Goal: Transaction & Acquisition: Purchase product/service

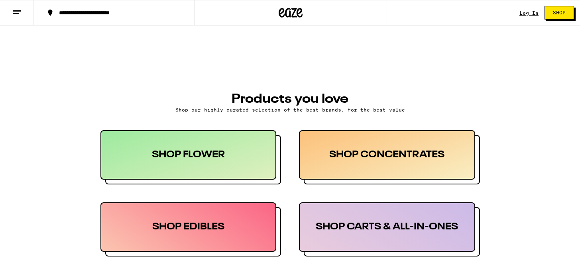
scroll to position [369, 0]
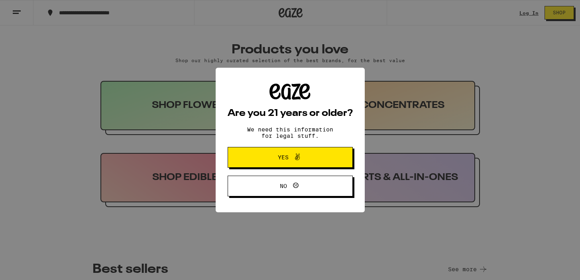
click at [298, 159] on icon at bounding box center [297, 156] width 5 height 7
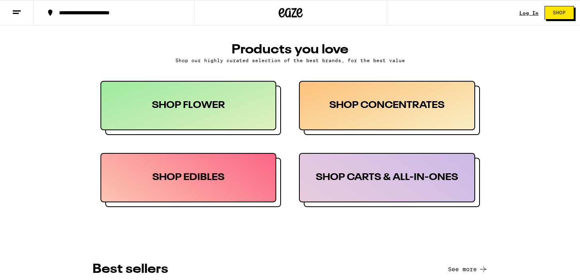
click at [242, 116] on div "SHOP FLOWER" at bounding box center [188, 105] width 176 height 49
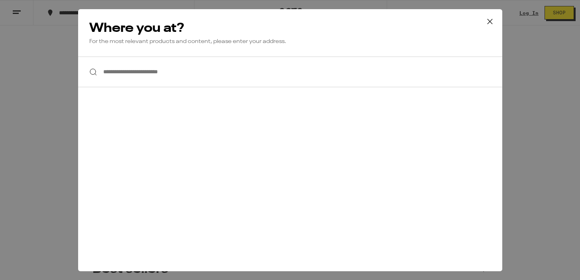
click at [228, 70] on input "**********" at bounding box center [290, 72] width 424 height 31
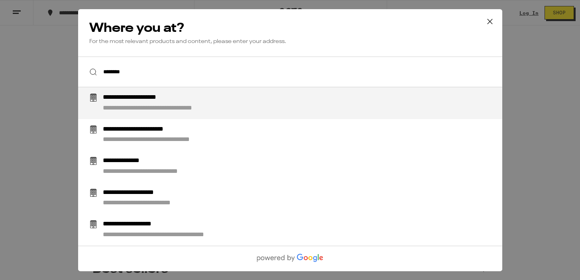
type input "**********"
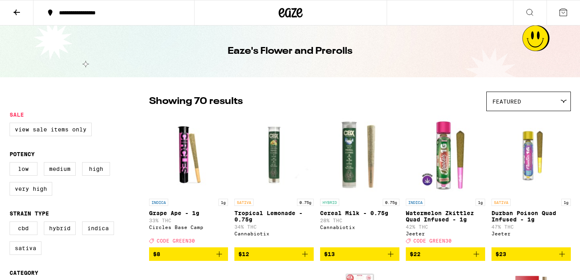
click at [18, 12] on icon at bounding box center [17, 13] width 6 height 6
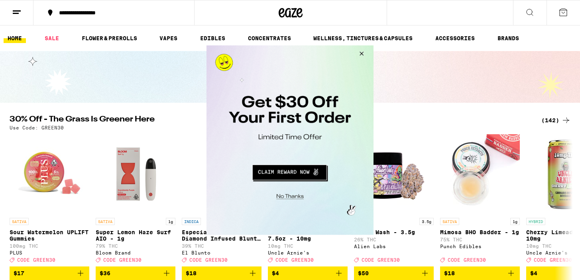
click at [362, 52] on button "Close Modal" at bounding box center [360, 54] width 22 height 19
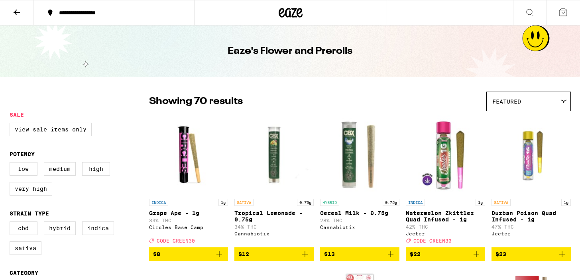
click at [527, 13] on icon at bounding box center [530, 13] width 10 height 10
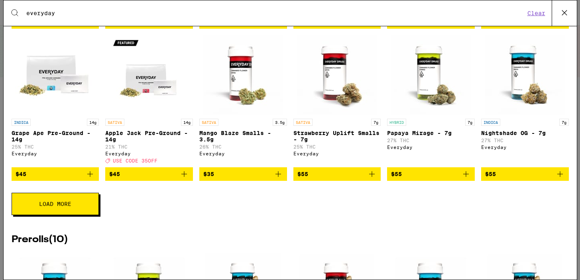
scroll to position [282, 0]
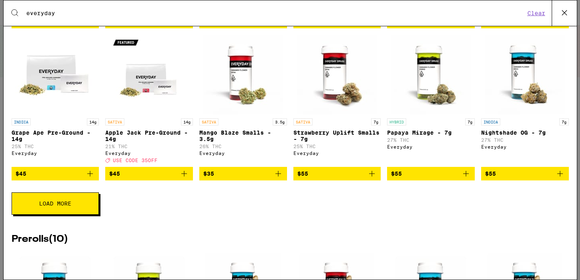
type input "everyday"
click at [55, 75] on img "Open page for Grape Ape Pre-Ground - 14g from Everyday" at bounding box center [55, 75] width 80 height 80
